Goal: Obtain resource: Download file/media

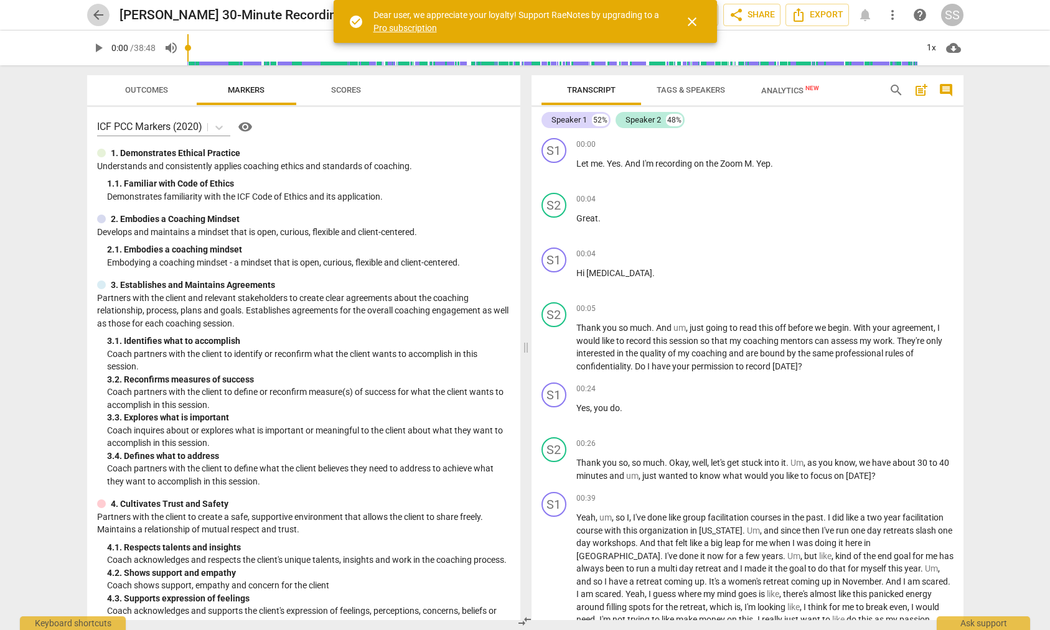
click at [99, 17] on span "arrow_back" at bounding box center [98, 14] width 15 height 15
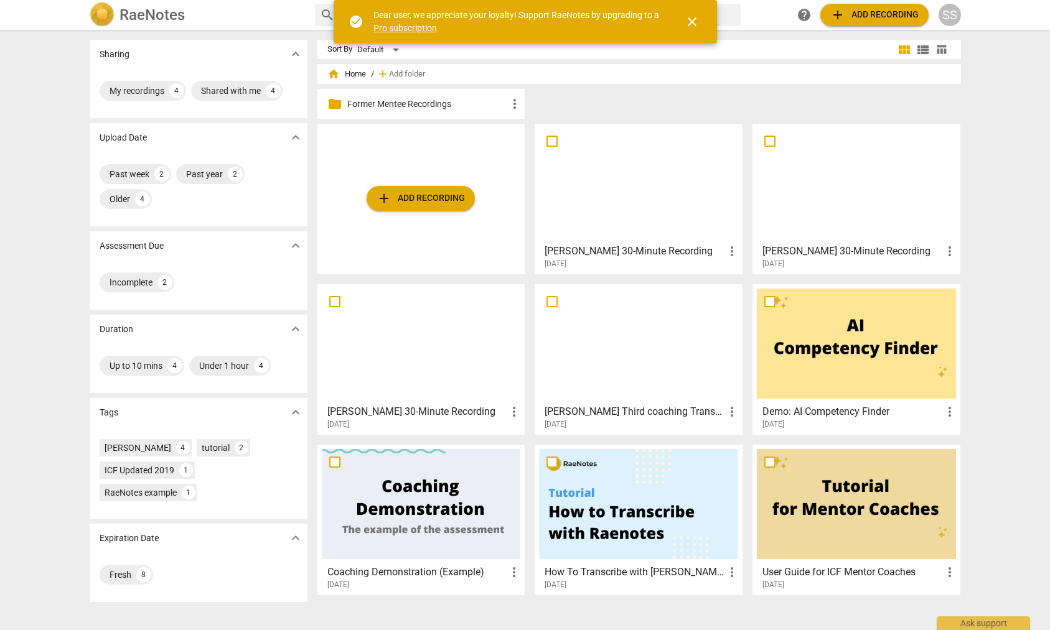
click at [447, 324] on div at bounding box center [421, 344] width 199 height 110
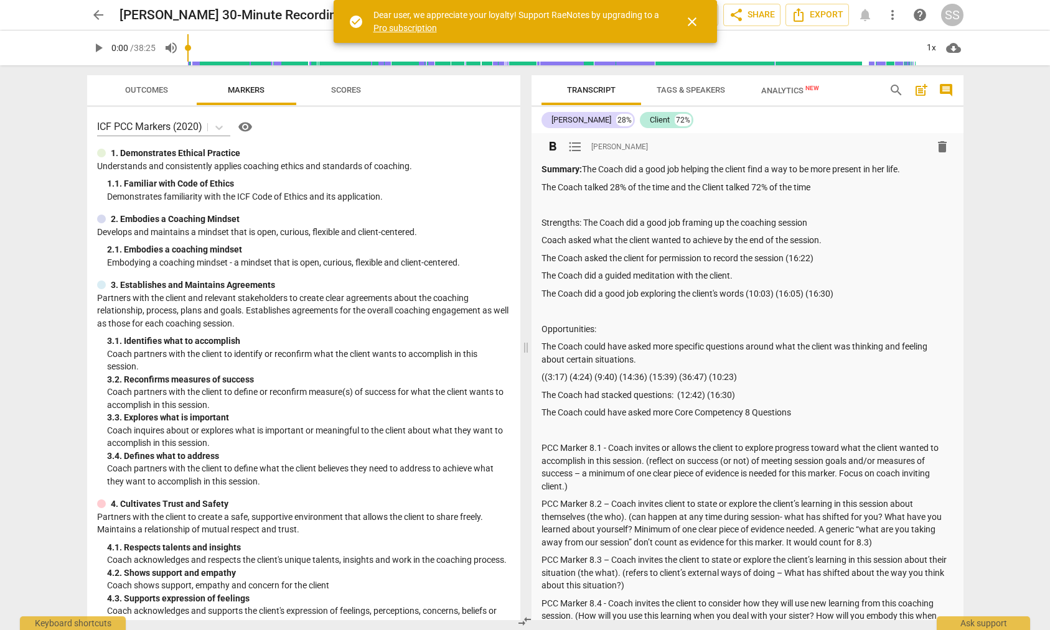
click at [822, 415] on p "The Coach could have asked more Core Competency 8 Questions" at bounding box center [747, 412] width 412 height 13
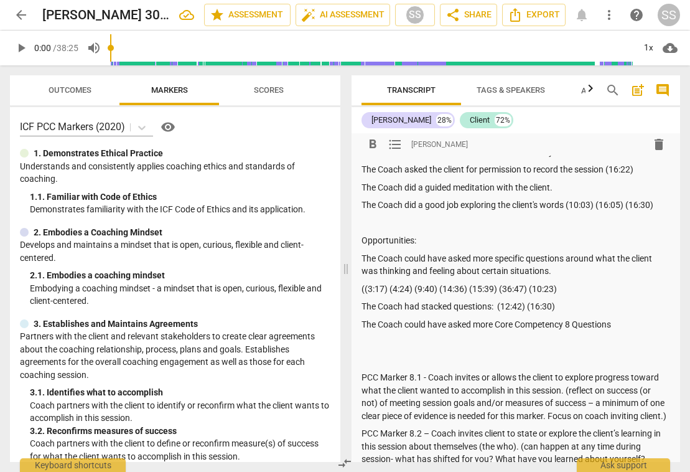
scroll to position [103, 0]
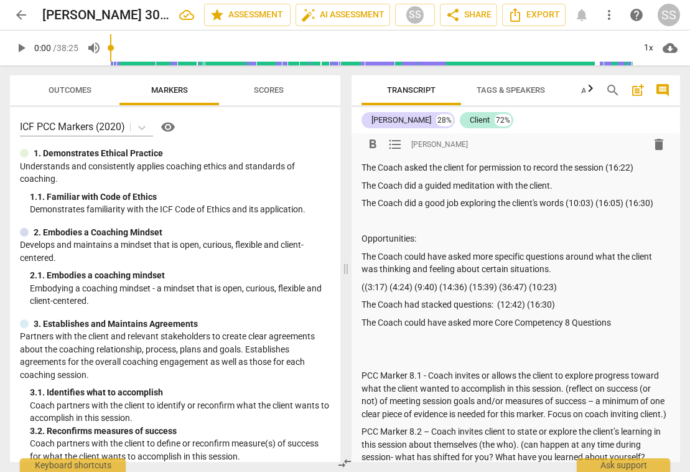
click at [561, 268] on p "The Coach could have asked more specific questions around what the client was t…" at bounding box center [515, 263] width 309 height 26
click at [567, 129] on div "[PERSON_NAME] 28% Client 72%" at bounding box center [515, 119] width 309 height 21
click at [547, 17] on span "Export" at bounding box center [534, 14] width 52 height 15
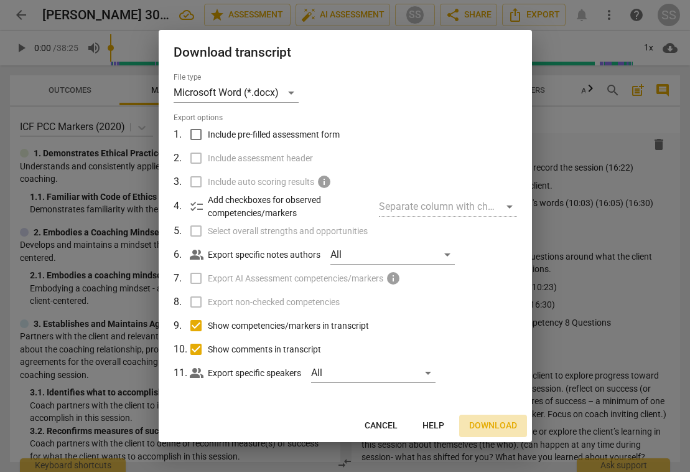
click at [495, 423] on span "Download" at bounding box center [493, 425] width 48 height 12
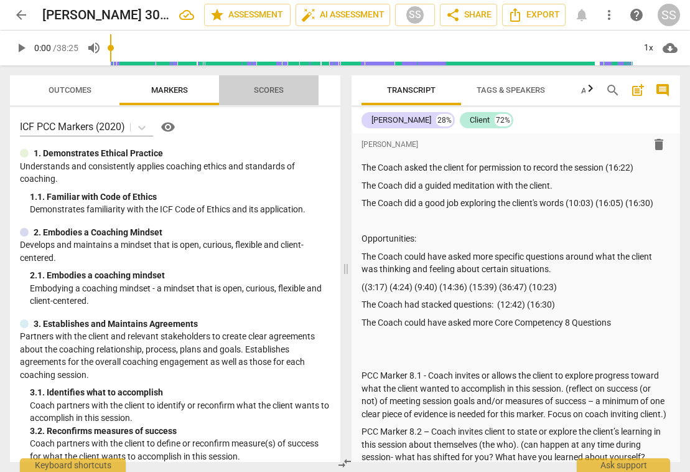
click at [277, 88] on span "Scores" at bounding box center [269, 89] width 30 height 9
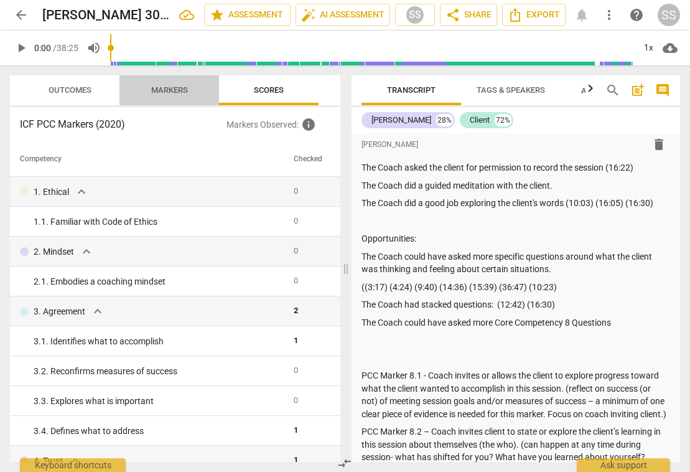
click at [180, 88] on span "Markers" at bounding box center [169, 89] width 37 height 9
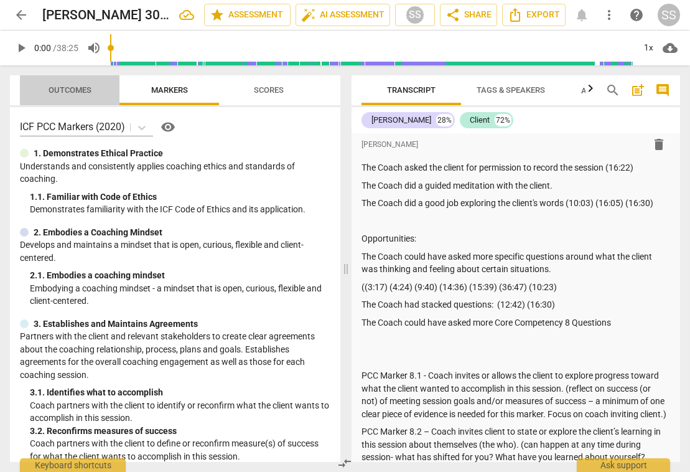
click at [88, 88] on span "Outcomes" at bounding box center [70, 89] width 43 height 9
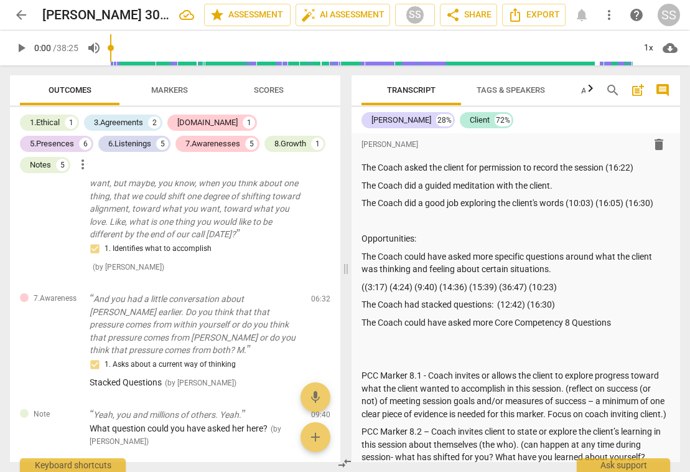
scroll to position [375, 0]
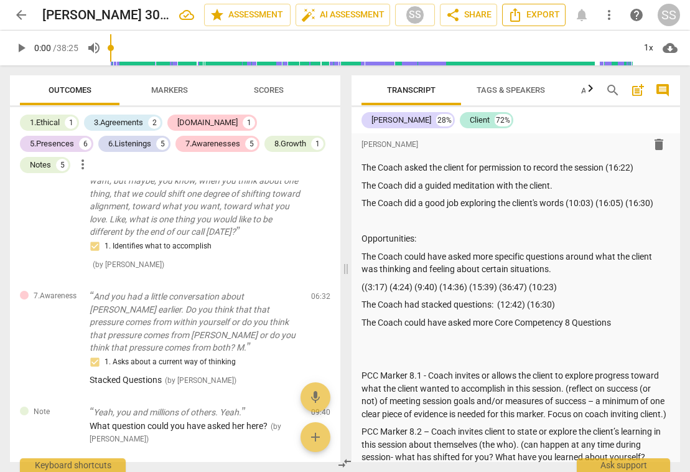
click at [536, 13] on span "Export" at bounding box center [534, 14] width 52 height 15
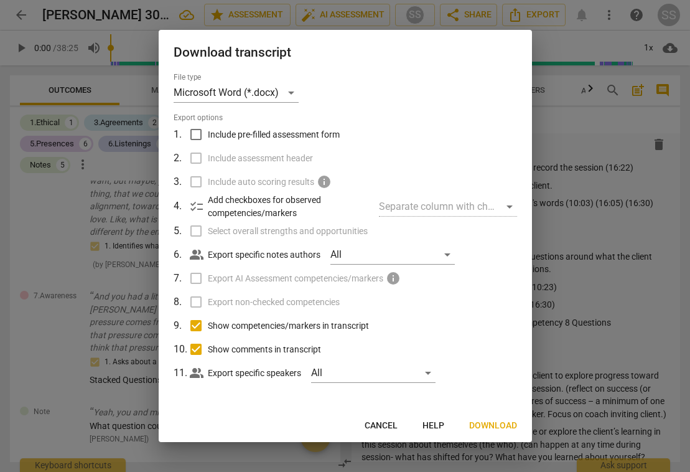
click at [479, 424] on span "Download" at bounding box center [493, 425] width 48 height 12
